Goal: Check status: Check status

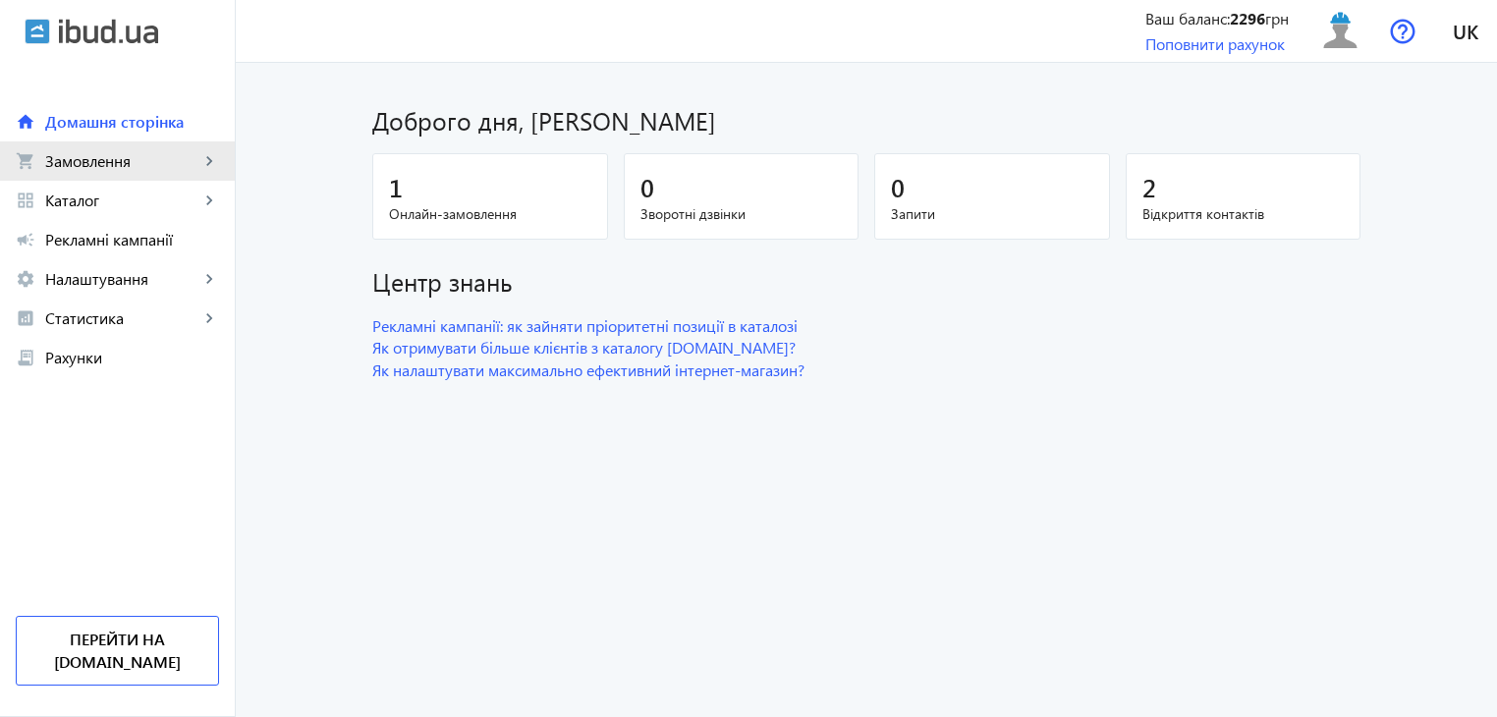
click at [133, 160] on span "Замовлення" at bounding box center [122, 161] width 154 height 20
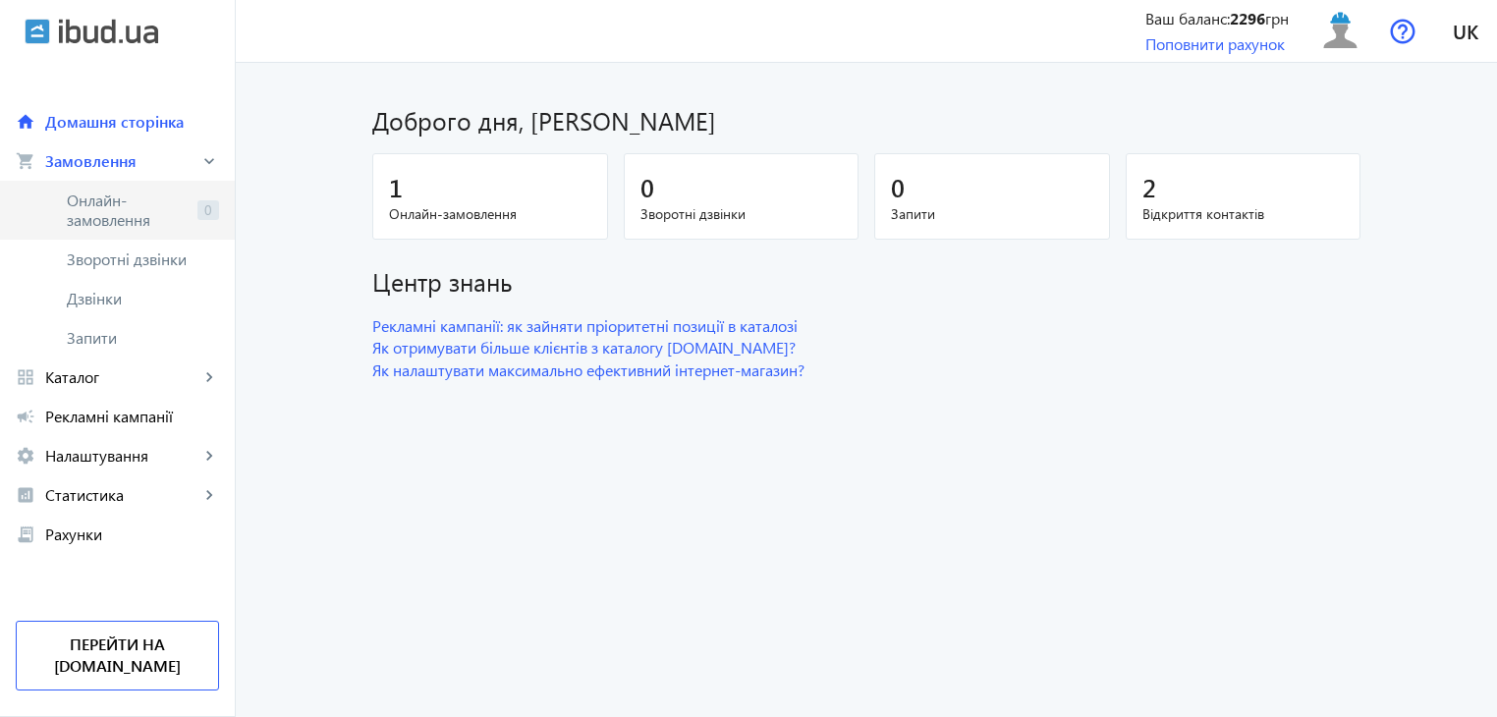
click at [124, 193] on span "Онлайн-замовлення" at bounding box center [128, 210] width 123 height 39
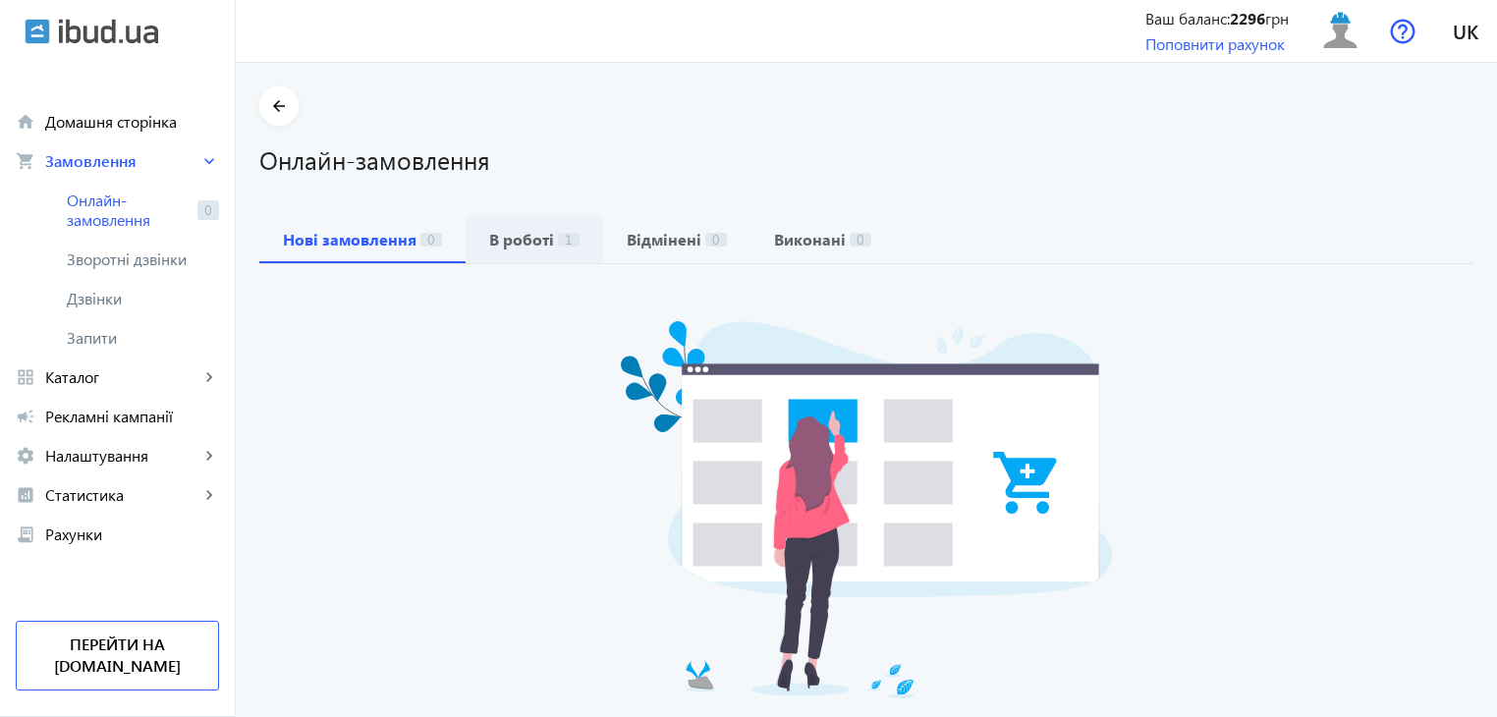
click at [534, 242] on b "В роботі" at bounding box center [521, 240] width 65 height 16
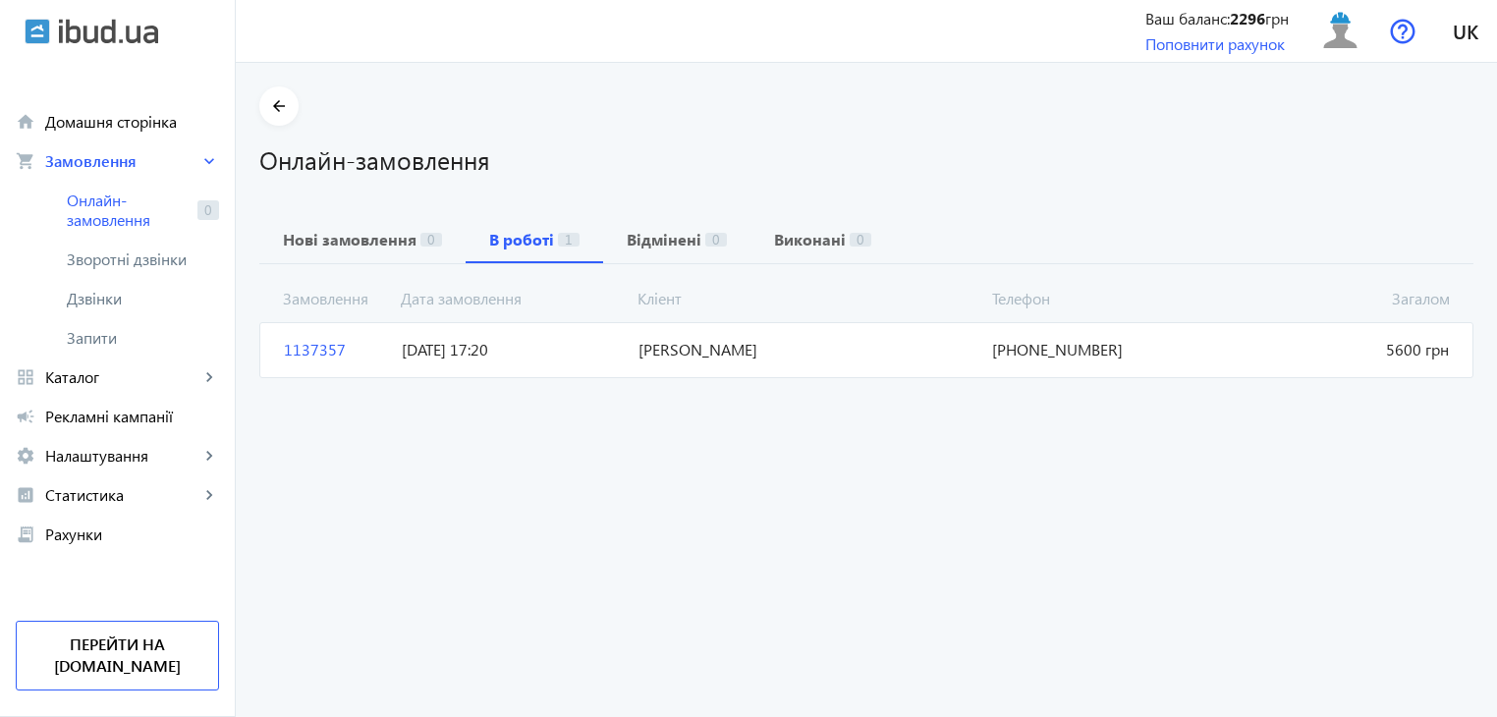
click at [607, 362] on mat-card "1137357 [PERSON_NAME] 5600 грн [DATE] 17:20 [PHONE_NUMBER]" at bounding box center [866, 349] width 1214 height 55
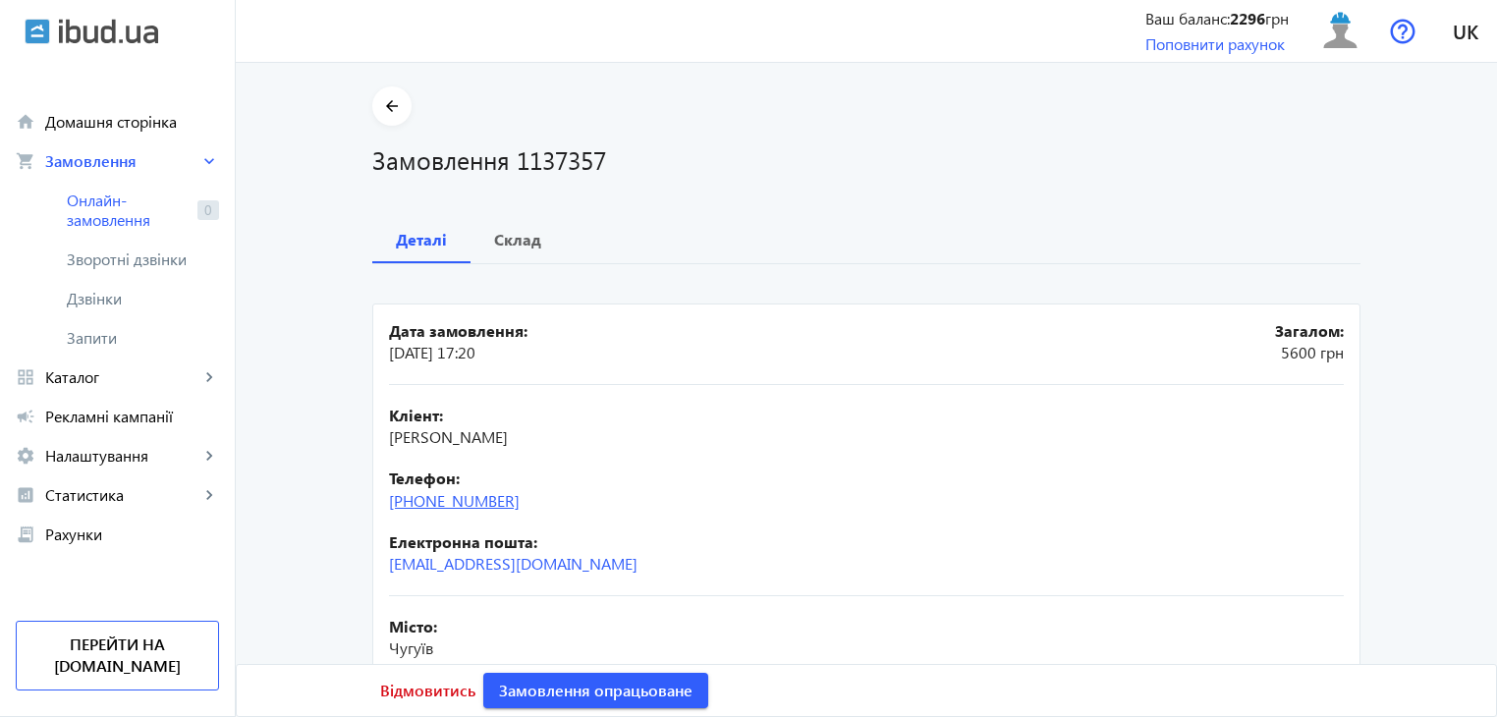
click at [448, 500] on link "[PHONE_NUMBER]" at bounding box center [454, 500] width 131 height 21
click at [1063, 171] on h1 "Замовлення 1137357" at bounding box center [866, 159] width 988 height 34
drag, startPoint x: 550, startPoint y: 509, endPoint x: 384, endPoint y: 512, distance: 166.0
click at [389, 512] on div "Кліент: [PERSON_NAME]: [PHONE_NUMBER] Електронна пошта: [EMAIL_ADDRESS][DOMAIN_…" at bounding box center [866, 490] width 955 height 211
copy link "[PHONE_NUMBER]"
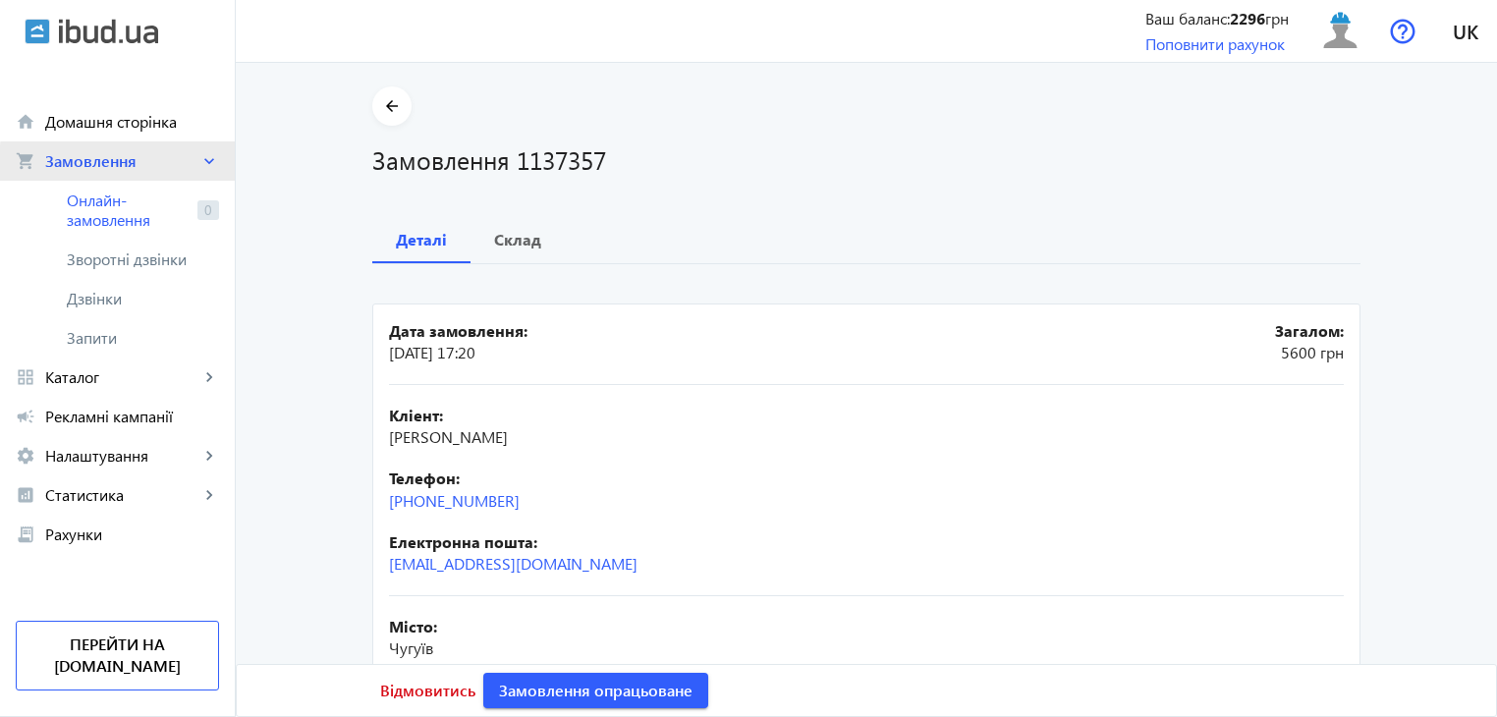
click at [171, 170] on span "Замовлення" at bounding box center [122, 161] width 154 height 20
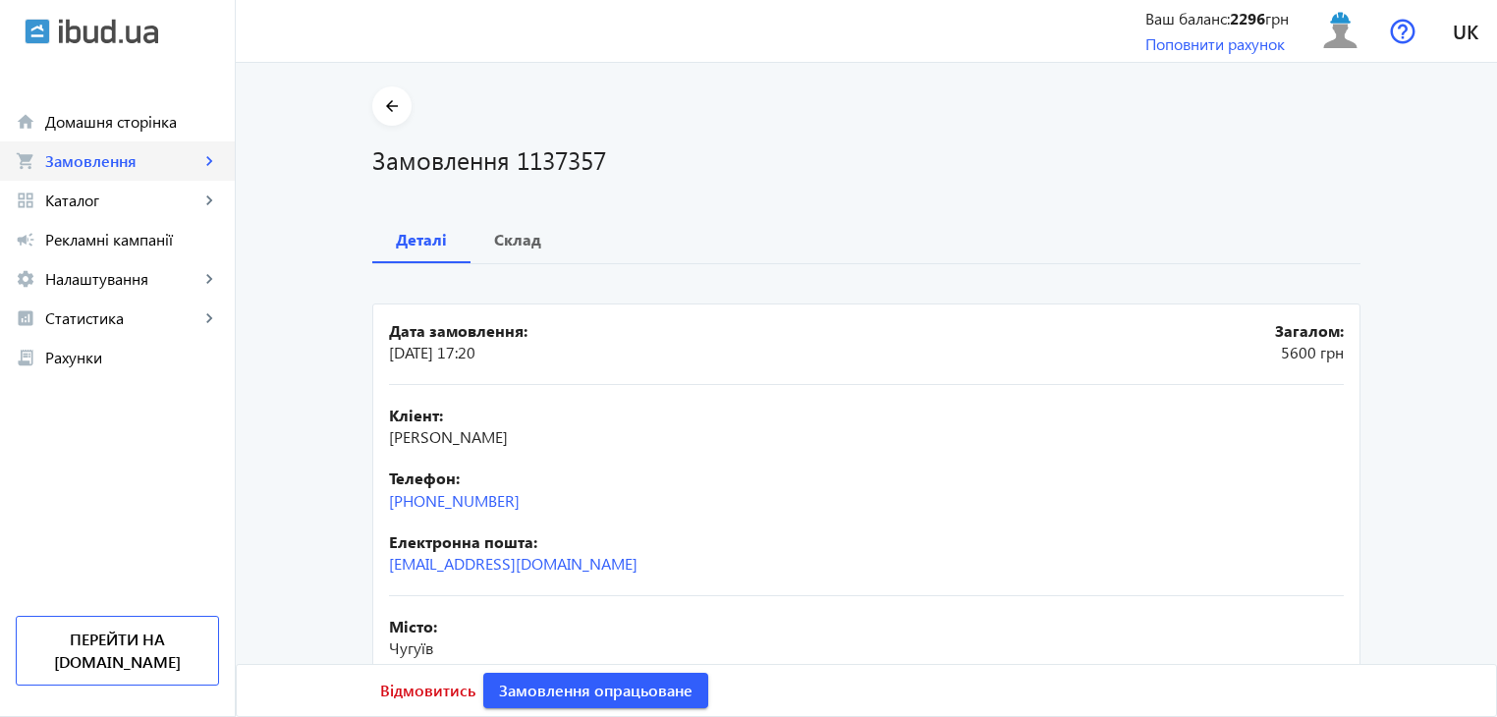
click at [162, 160] on span "Замовлення" at bounding box center [122, 161] width 154 height 20
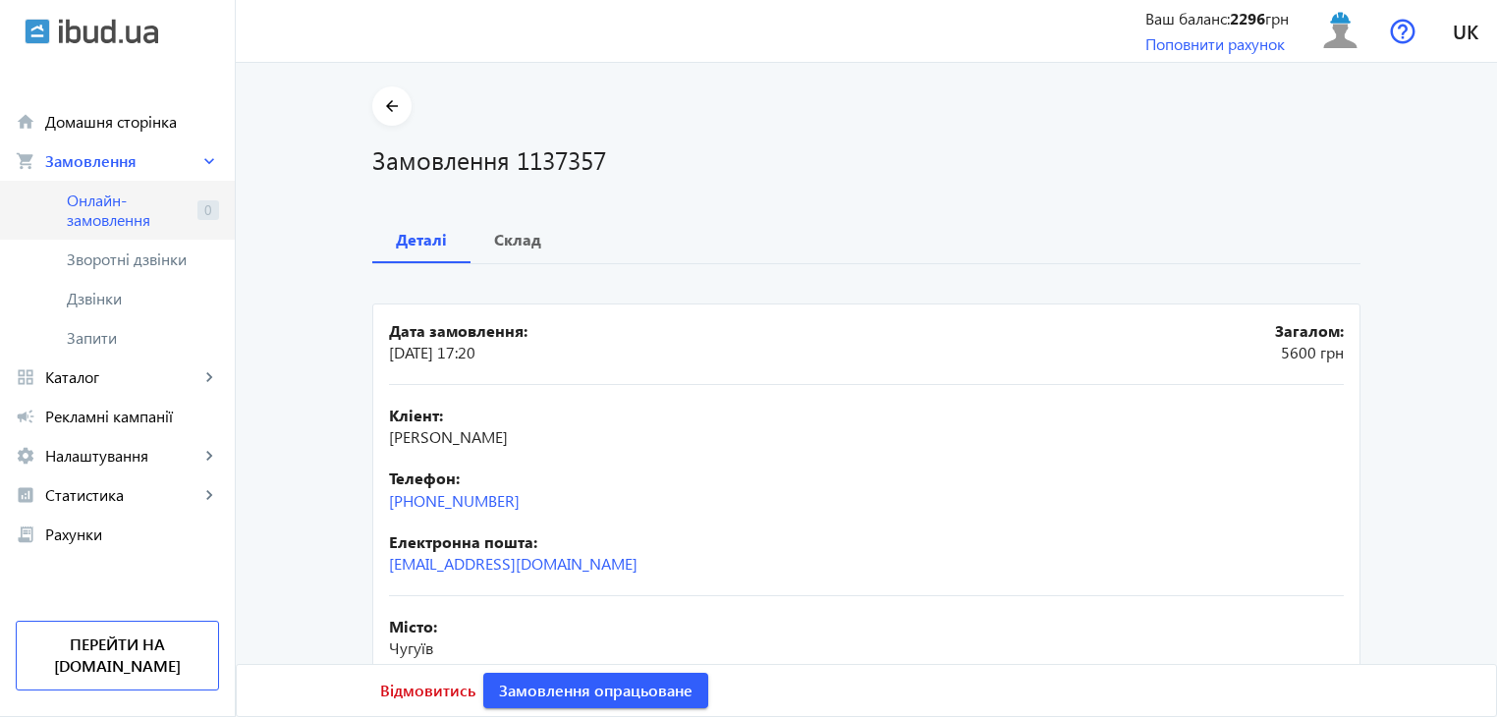
click at [138, 208] on span "Онлайн-замовлення" at bounding box center [128, 210] width 123 height 39
